Goal: Task Accomplishment & Management: Manage account settings

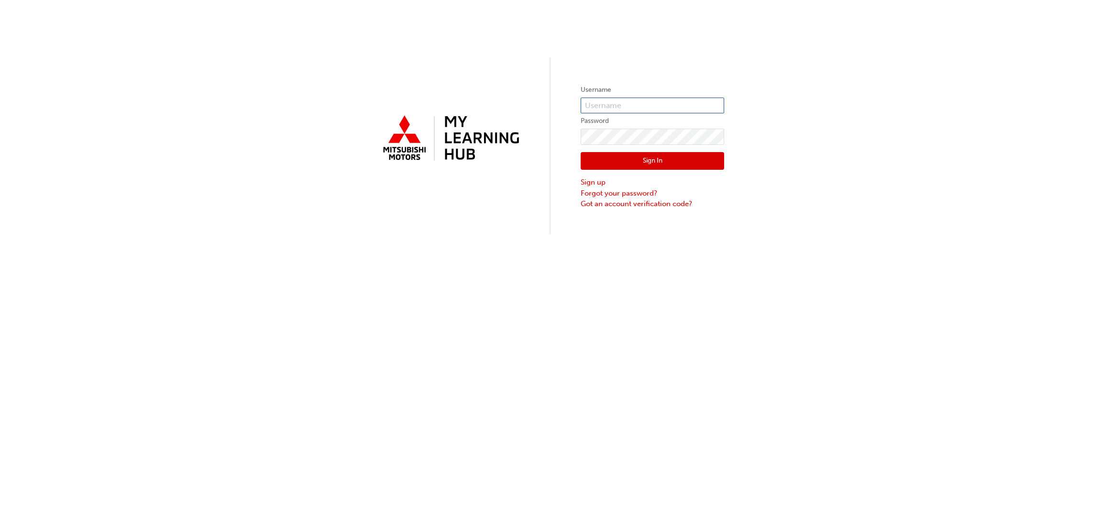
type input "0005504726"
click at [631, 165] on button "Sign In" at bounding box center [653, 161] width 144 height 18
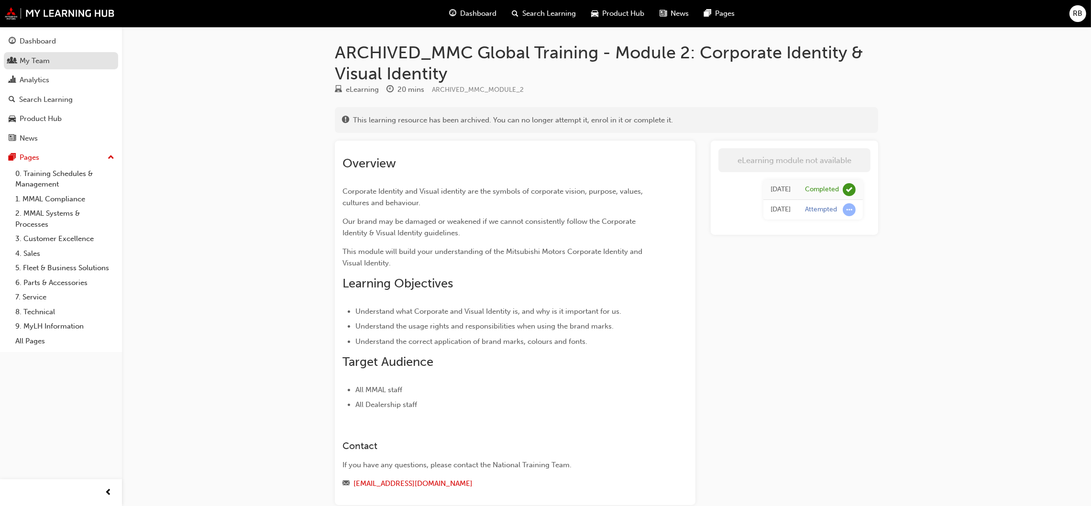
click at [34, 62] on div "My Team" at bounding box center [35, 60] width 30 height 11
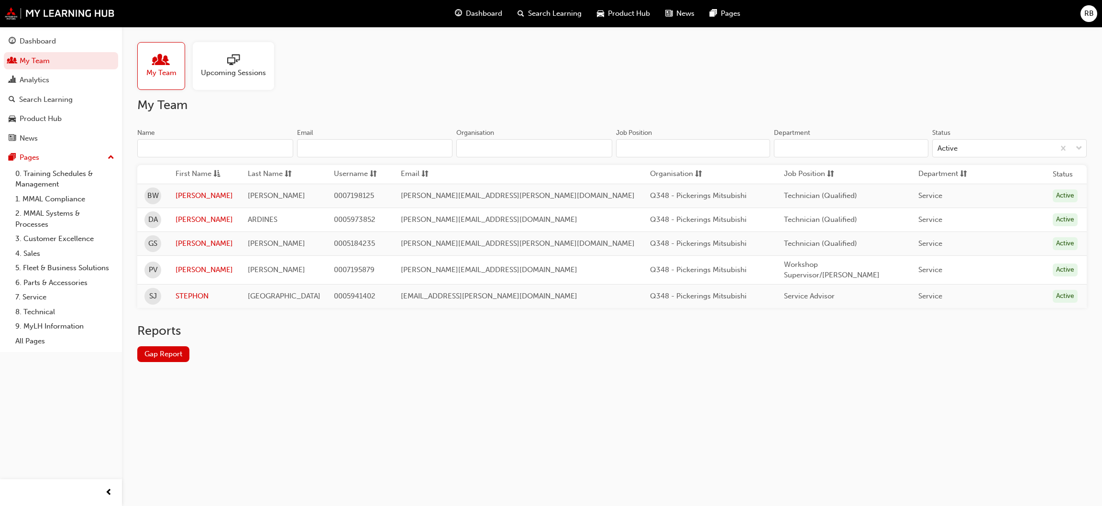
click at [155, 54] on span "people-icon" at bounding box center [161, 60] width 12 height 13
click at [159, 352] on link "Gap Report" at bounding box center [163, 354] width 52 height 16
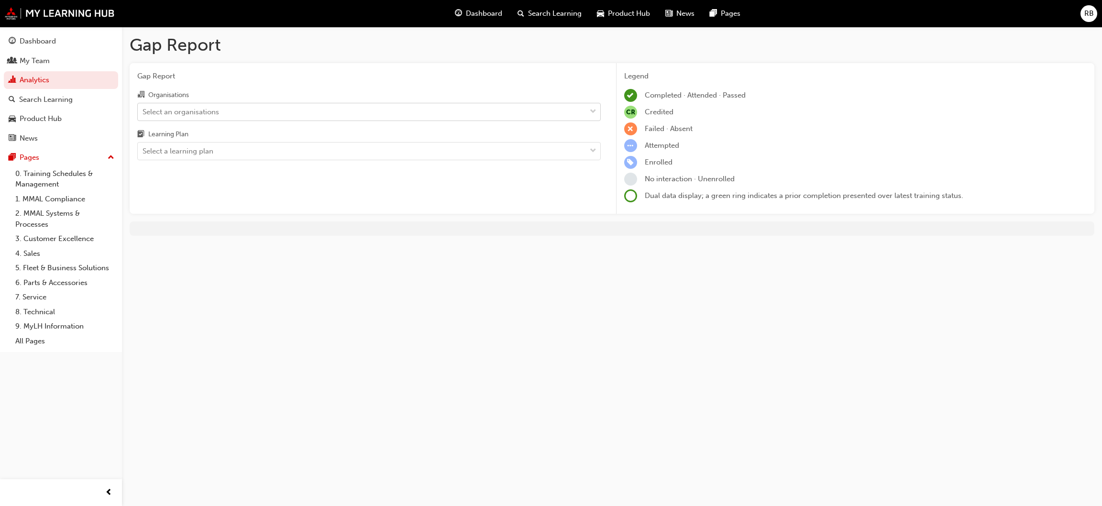
click at [316, 111] on div "Select an organisations" at bounding box center [362, 111] width 448 height 17
click at [144, 111] on input "Organisations Select an organisations" at bounding box center [143, 111] width 1 height 8
click at [316, 111] on div "Select an organisations" at bounding box center [362, 111] width 448 height 17
click at [144, 111] on input "Organisations 0 results available. Select is focused ,type to refine list, pres…" at bounding box center [143, 111] width 1 height 8
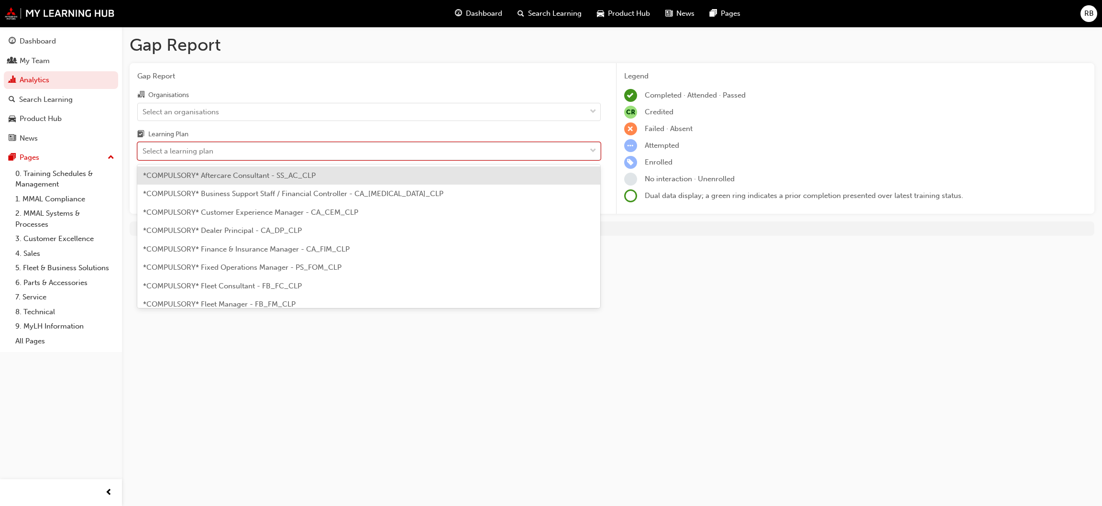
click at [286, 151] on div "Select a learning plan" at bounding box center [362, 151] width 448 height 17
click at [144, 151] on input "Learning Plan option *COMPULSORY* Aftercare Consultant - SS_AC_CLP focused, 1 o…" at bounding box center [143, 151] width 1 height 8
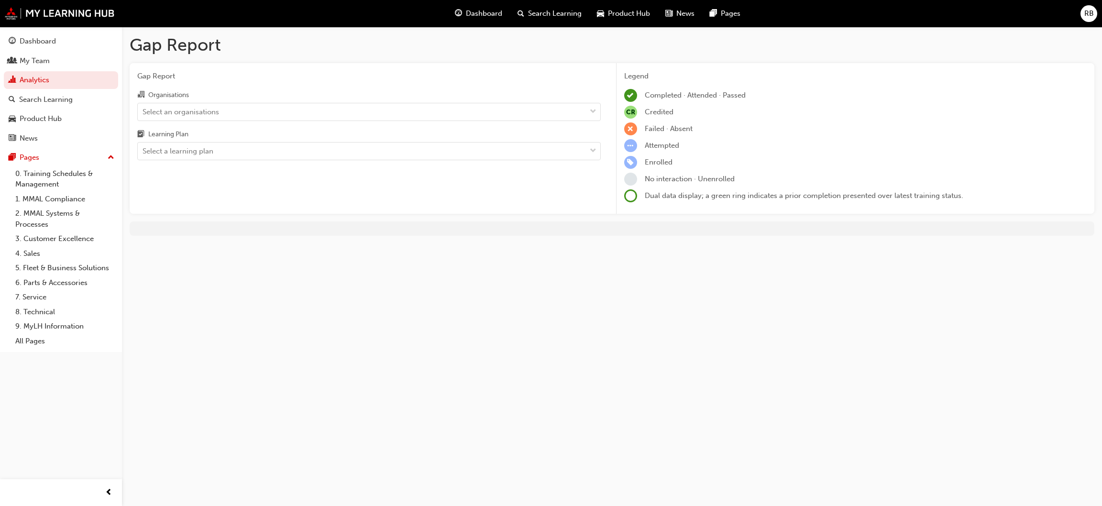
click at [828, 344] on div "Gap Report Gap Report Organisations Select an organisations Learning Plan Selec…" at bounding box center [551, 253] width 1102 height 506
click at [40, 62] on div "My Team" at bounding box center [35, 60] width 30 height 11
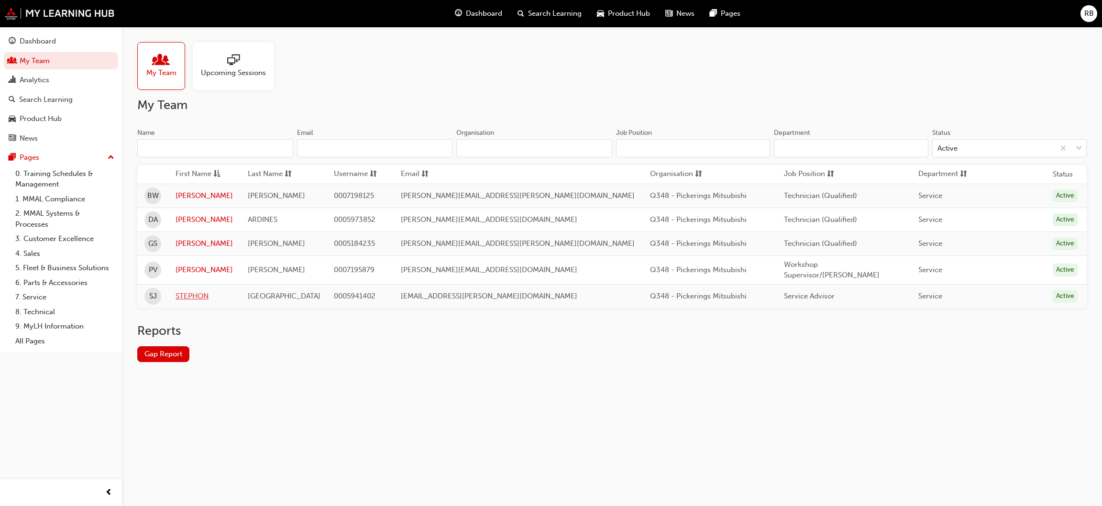
click at [206, 292] on link "STEPHON" at bounding box center [204, 296] width 57 height 11
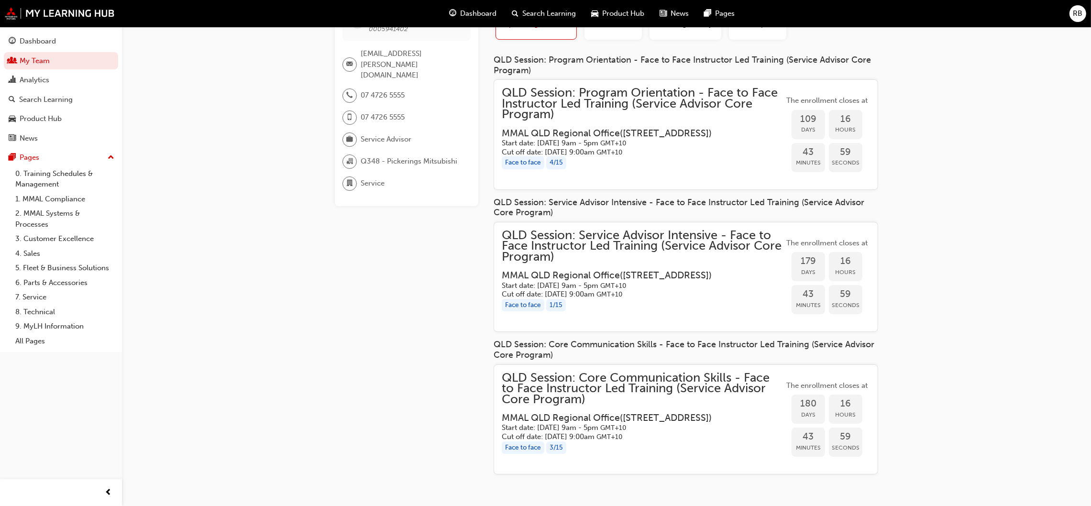
scroll to position [85, 0]
click at [35, 55] on link "My Team" at bounding box center [61, 61] width 114 height 18
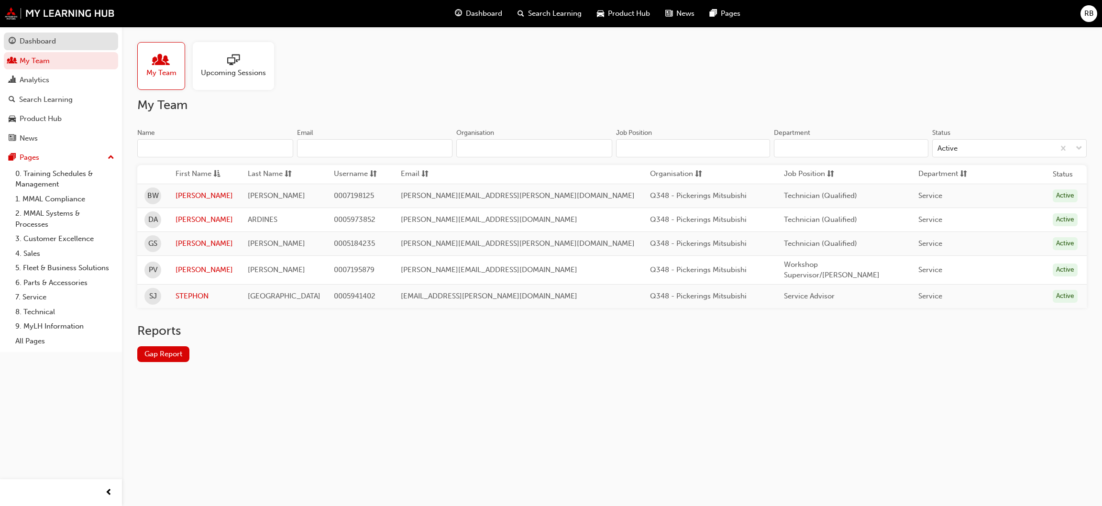
click at [33, 44] on div "Dashboard" at bounding box center [38, 41] width 36 height 11
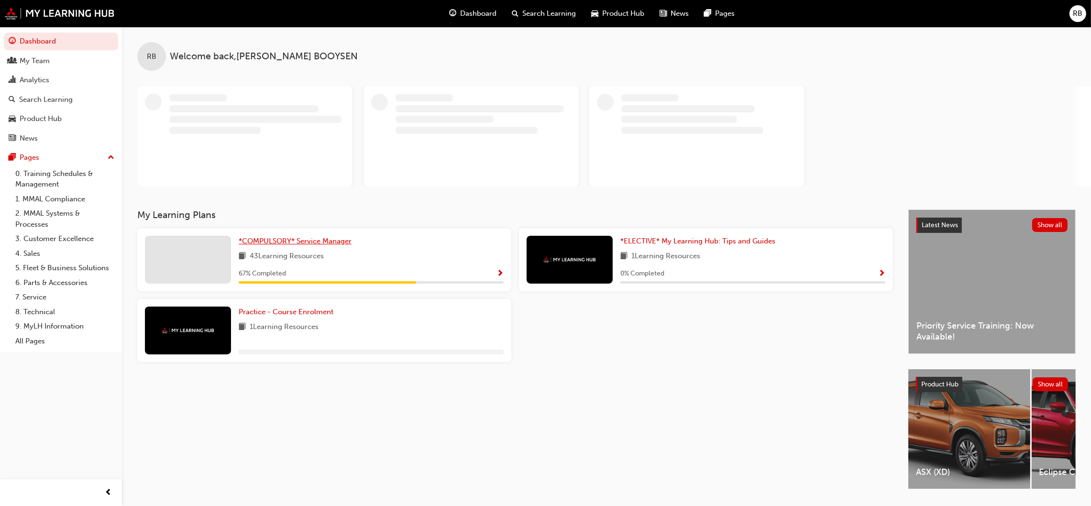
click at [309, 210] on div "RB Welcome back , [PERSON_NAME]" at bounding box center [606, 118] width 969 height 183
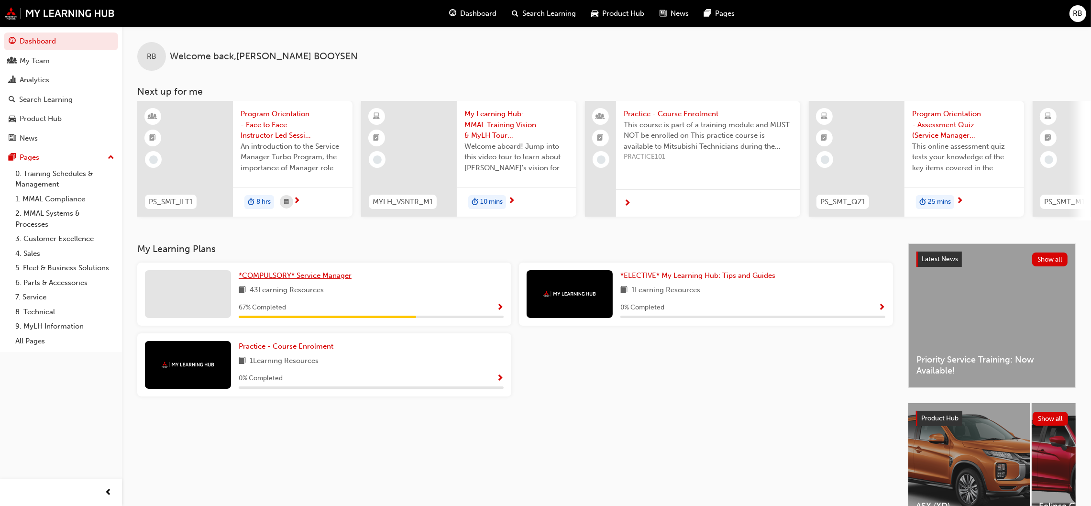
click at [291, 277] on span "*COMPULSORY* Service Manager" at bounding box center [295, 275] width 113 height 9
